Goal: Task Accomplishment & Management: Use online tool/utility

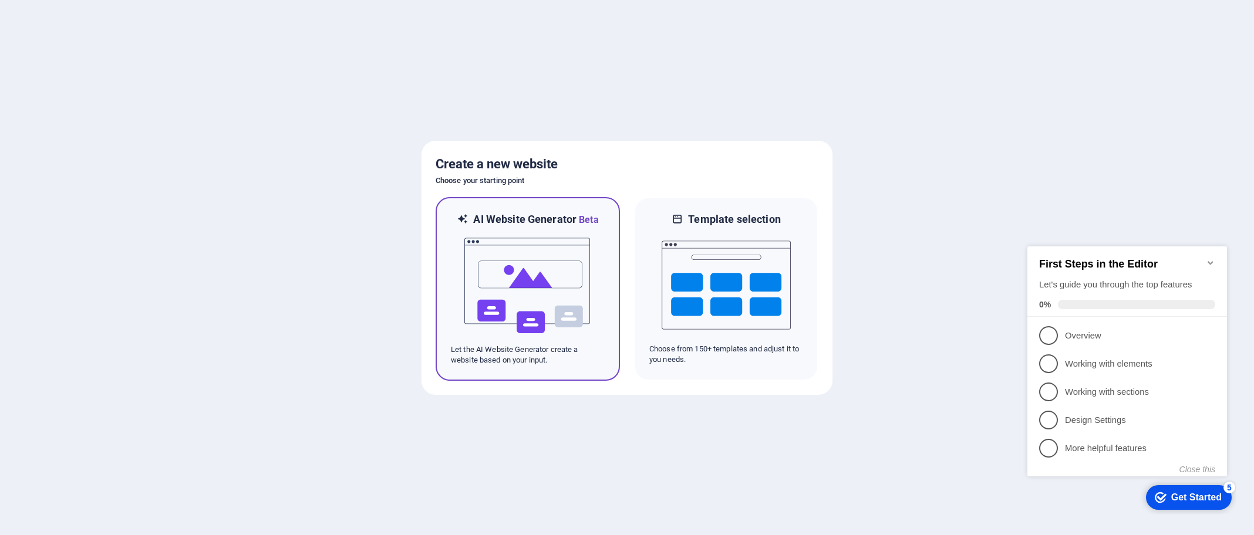
click at [530, 277] on img at bounding box center [527, 285] width 129 height 117
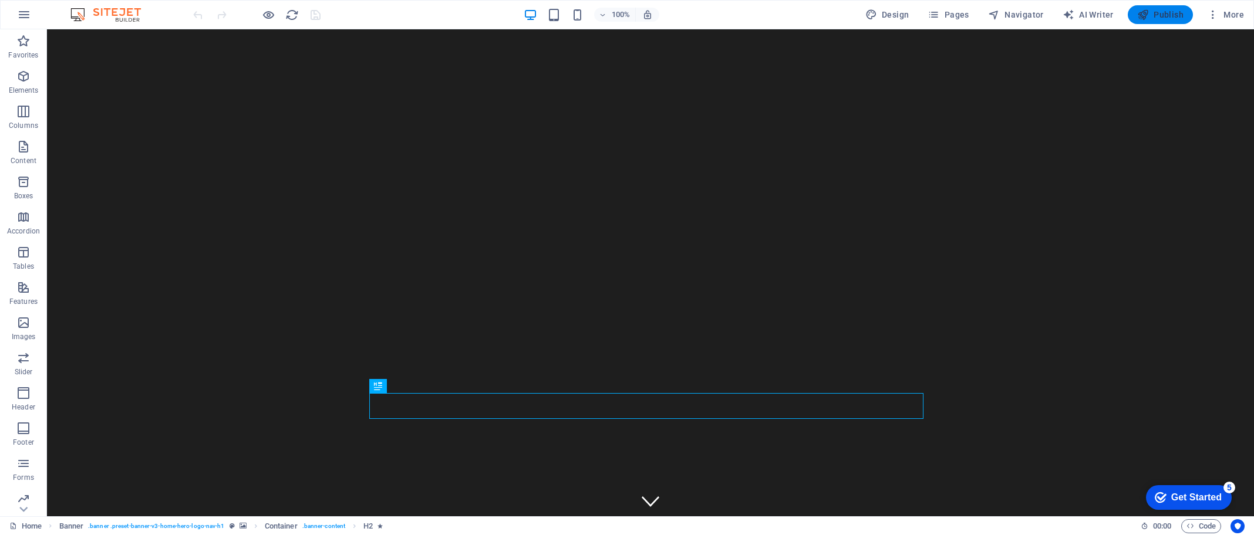
click at [1153, 13] on span "Publish" at bounding box center [1160, 15] width 46 height 12
click at [106, 62] on icon at bounding box center [107, 61] width 6 height 12
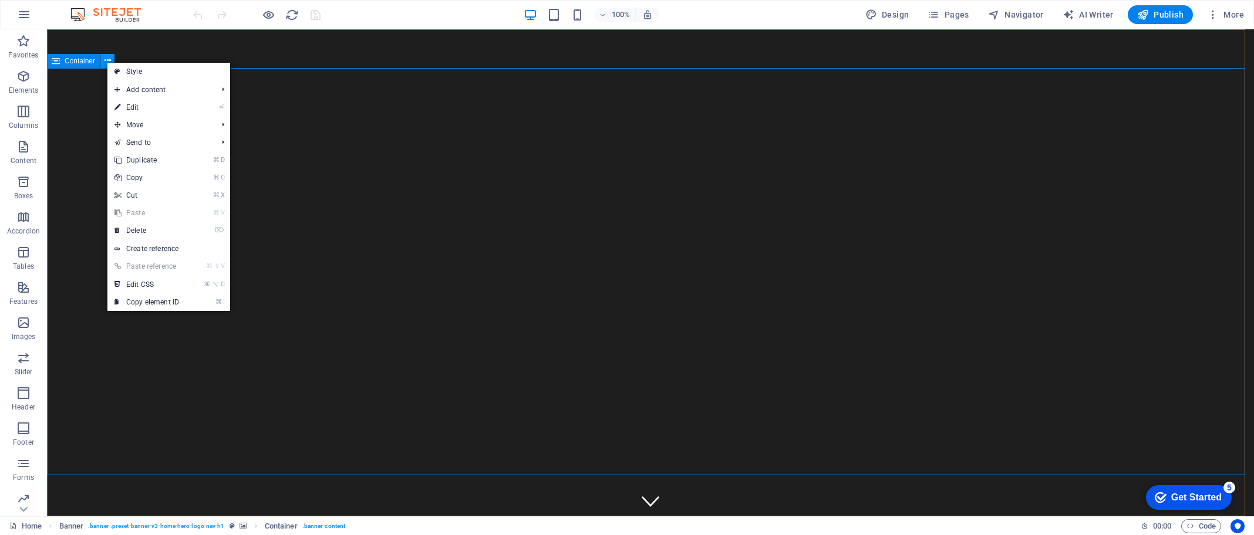
click at [106, 62] on icon at bounding box center [107, 61] width 6 height 12
click at [77, 61] on span "Container" at bounding box center [80, 61] width 31 height 7
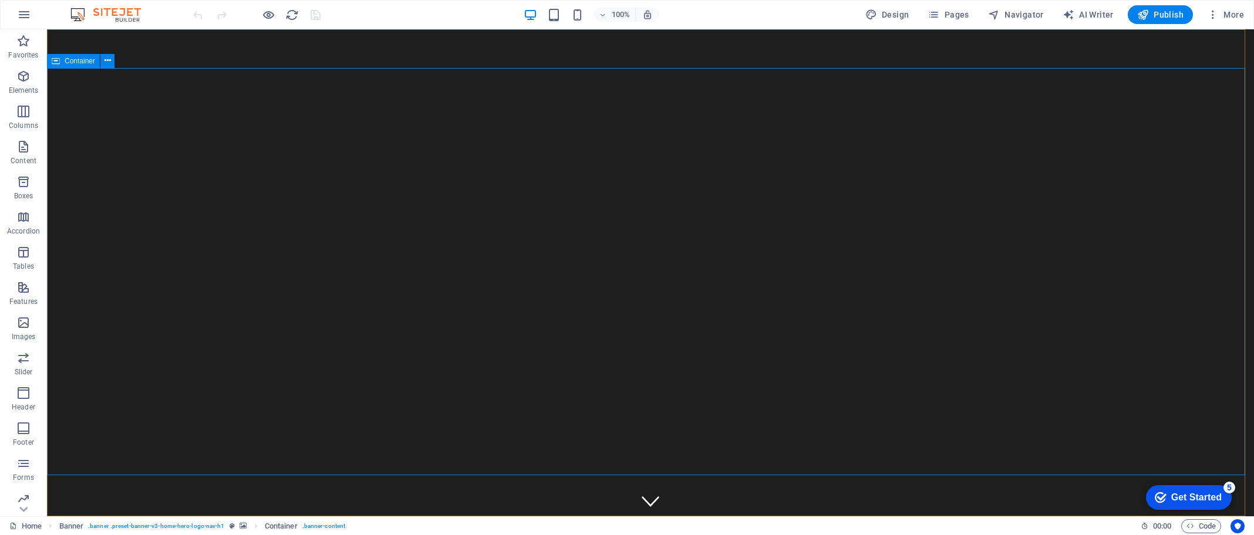
click at [77, 61] on span "Container" at bounding box center [80, 61] width 31 height 7
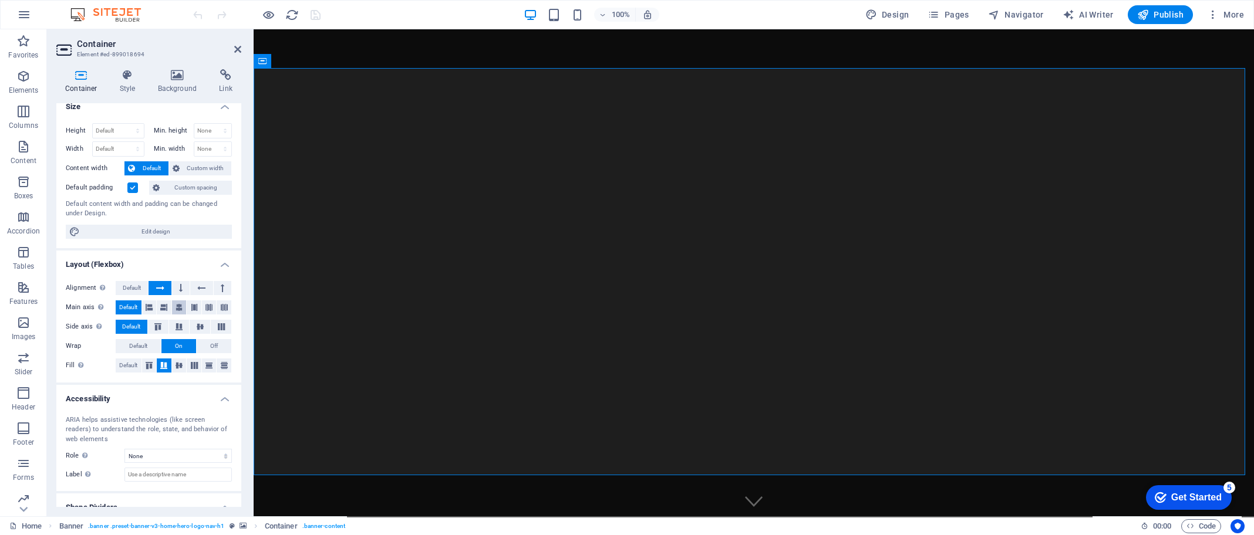
scroll to position [51, 0]
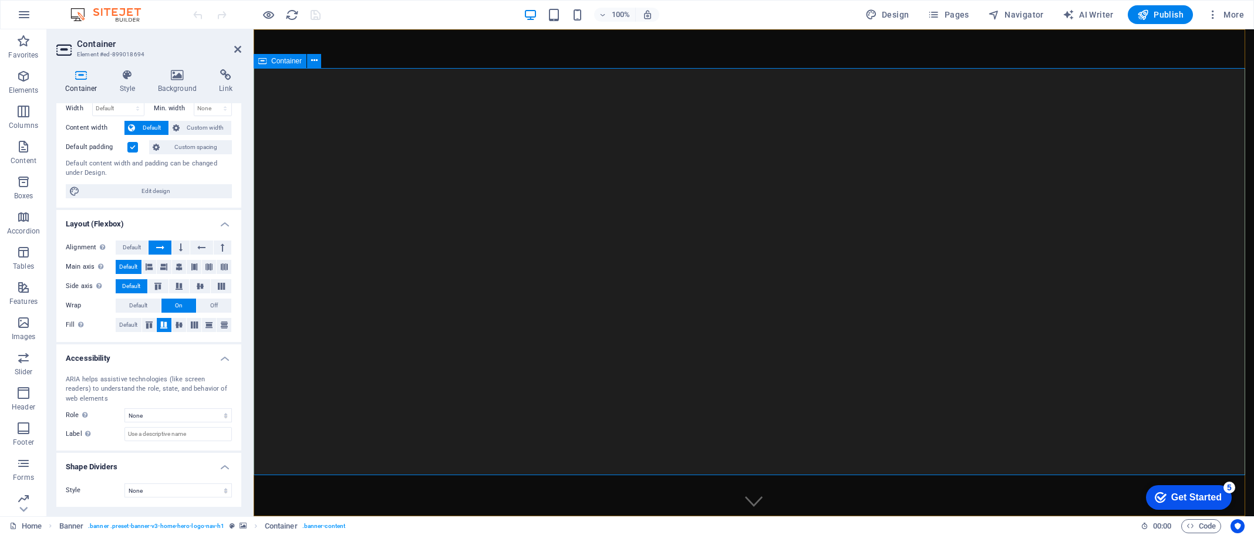
click at [315, 61] on icon at bounding box center [314, 61] width 6 height 12
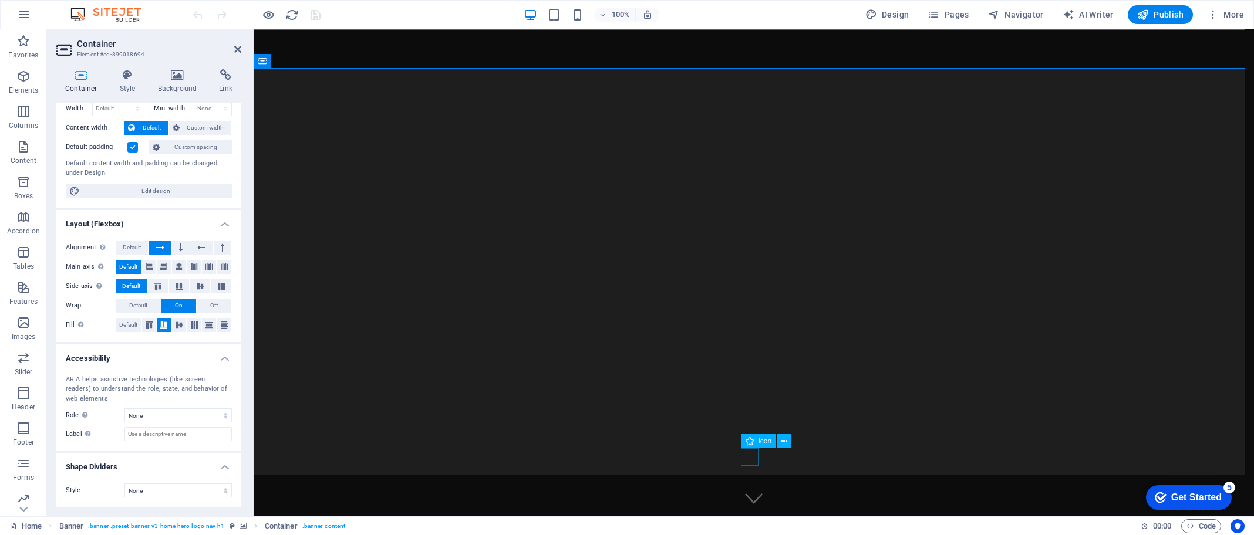
click at [748, 490] on figure at bounding box center [754, 499] width 18 height 18
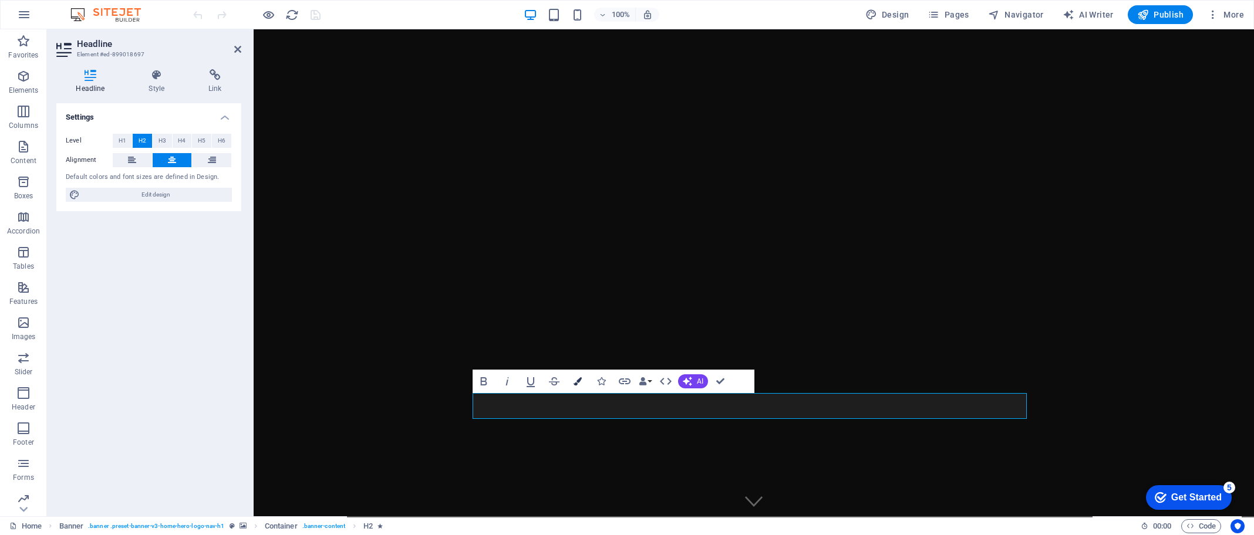
click at [576, 380] on icon "button" at bounding box center [577, 381] width 8 height 8
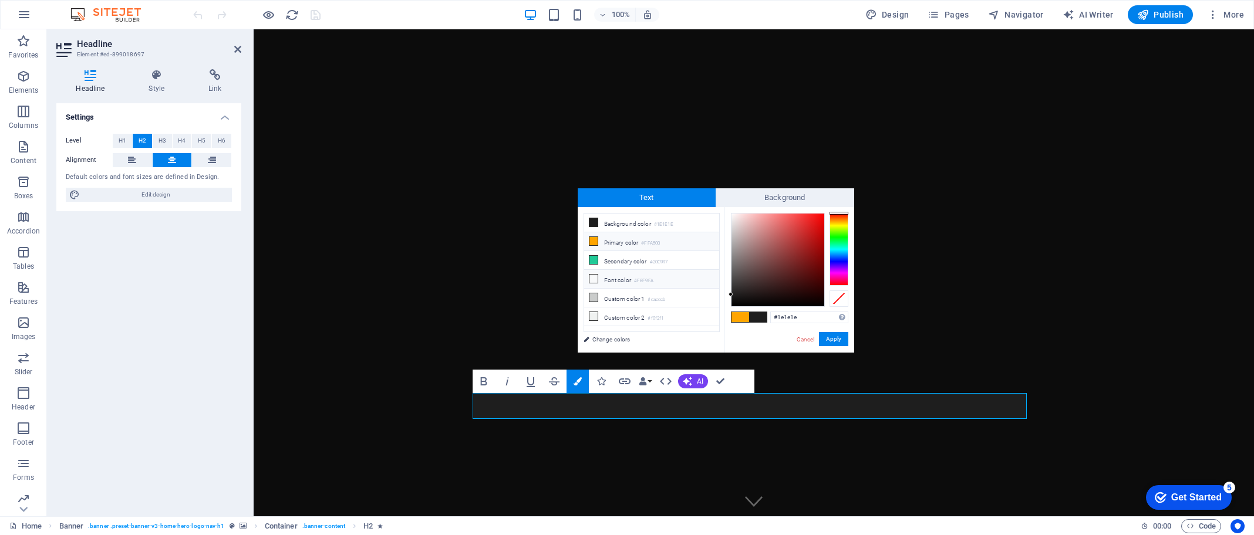
click at [619, 279] on li "Font color #F8F9FA" at bounding box center [651, 279] width 135 height 19
type input "#f8f9fa"
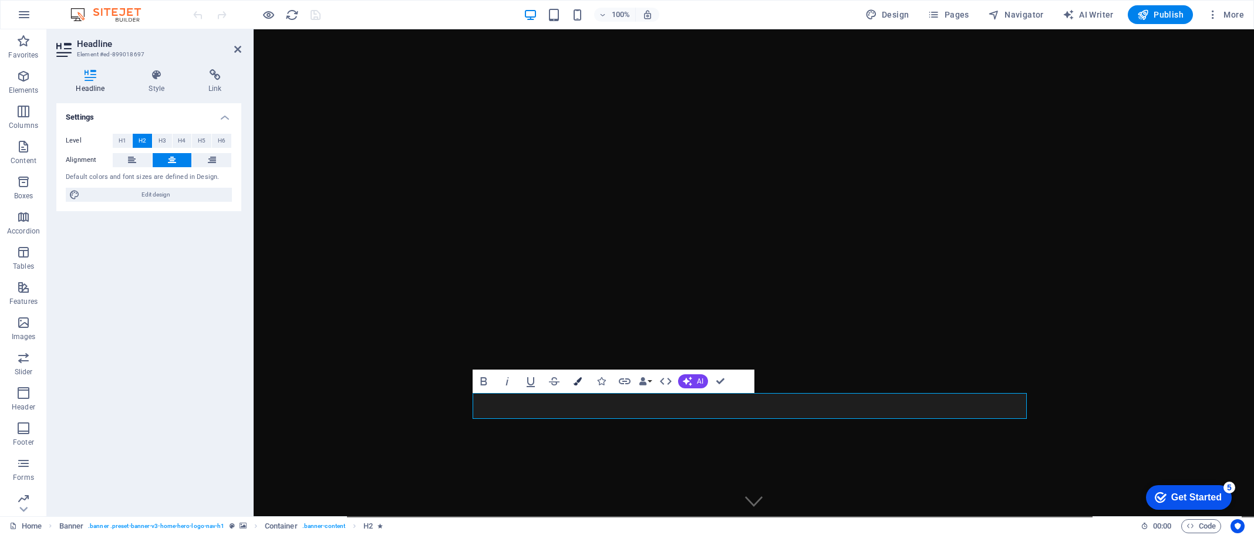
click at [575, 383] on icon "button" at bounding box center [577, 381] width 8 height 8
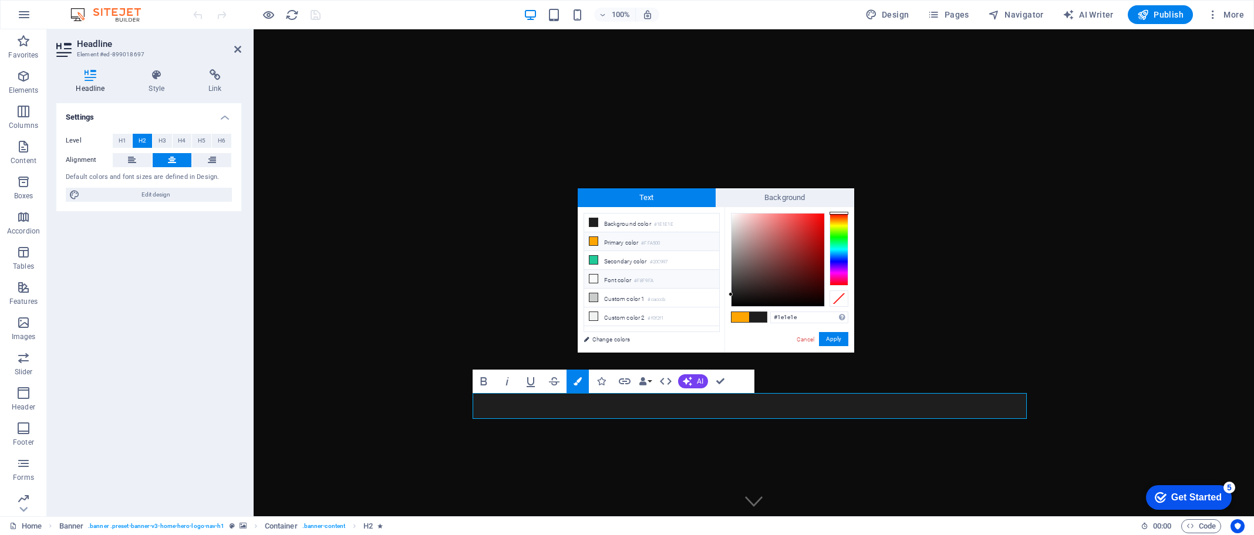
click at [593, 278] on icon at bounding box center [593, 279] width 8 height 8
type input "#f8f9fa"
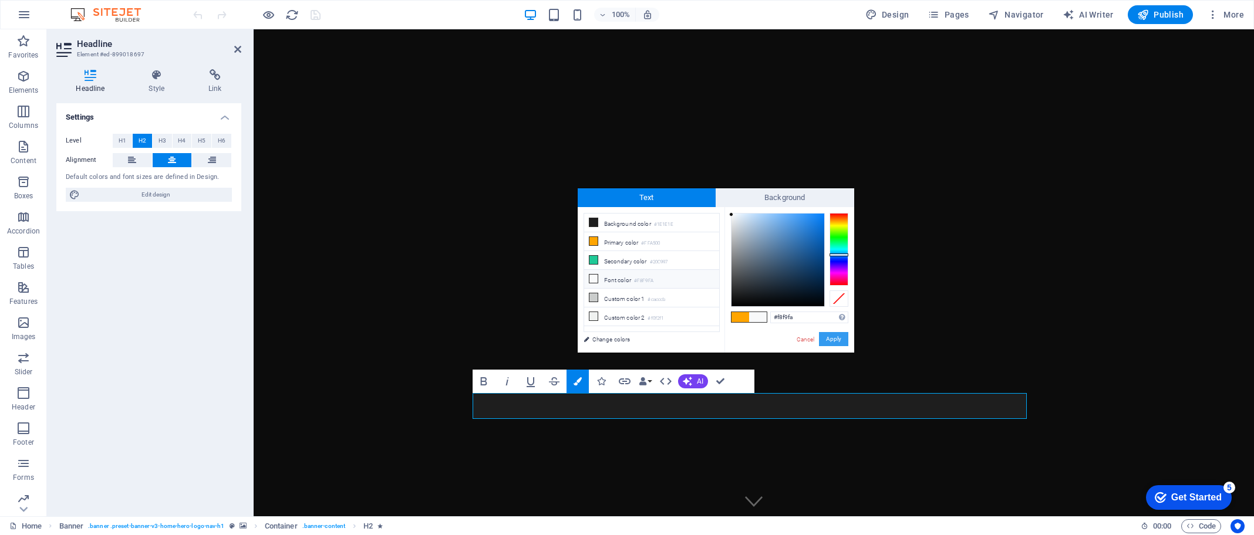
click at [833, 339] on button "Apply" at bounding box center [833, 339] width 29 height 14
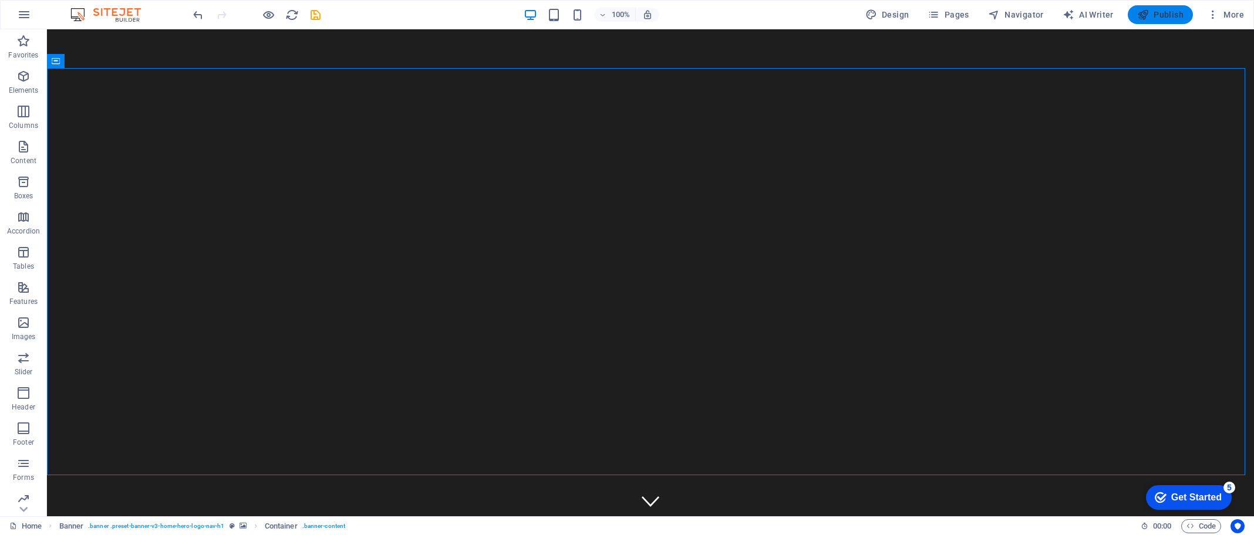
click at [1160, 16] on span "Publish" at bounding box center [1160, 15] width 46 height 12
